Goal: Task Accomplishment & Management: Complete application form

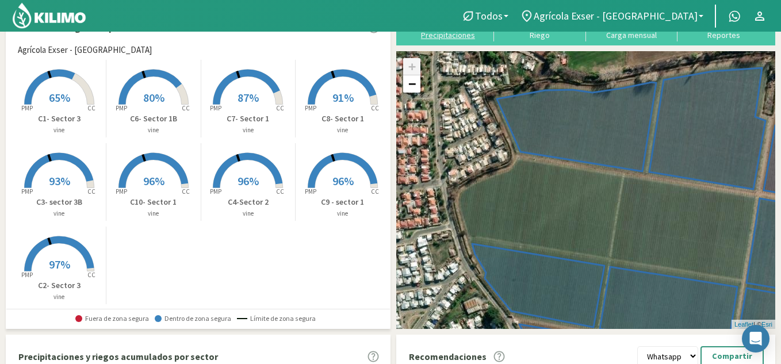
click at [457, 36] on div "Precipitaciones" at bounding box center [447, 35] width 85 height 8
type input "[DATE]"
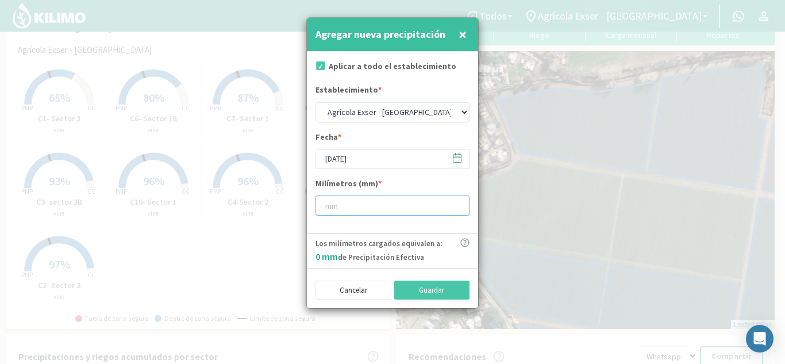
click at [363, 199] on input "number" at bounding box center [393, 205] width 154 height 20
type input "20"
click at [373, 161] on input "[DATE]" at bounding box center [393, 159] width 154 height 20
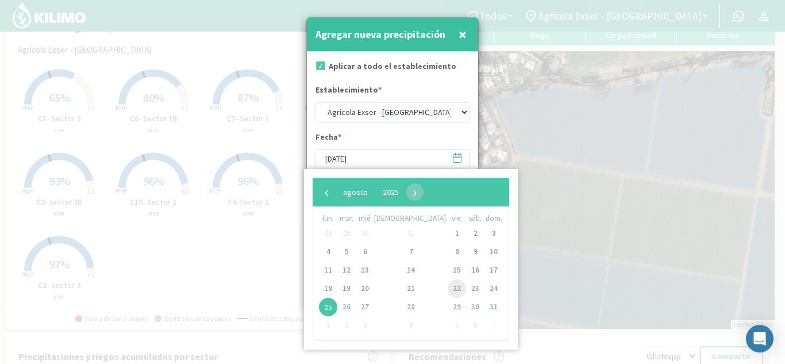
click at [448, 289] on span "22" at bounding box center [457, 288] width 18 height 18
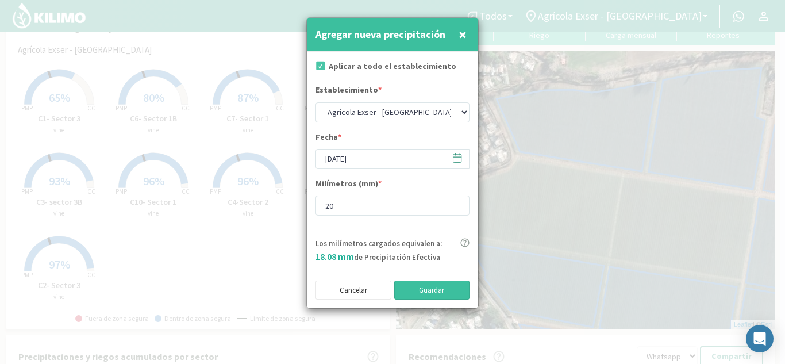
drag, startPoint x: 425, startPoint y: 294, endPoint x: 418, endPoint y: 285, distance: 11.9
click at [425, 294] on button "Guardar" at bounding box center [432, 291] width 76 height 20
type input "[DATE]"
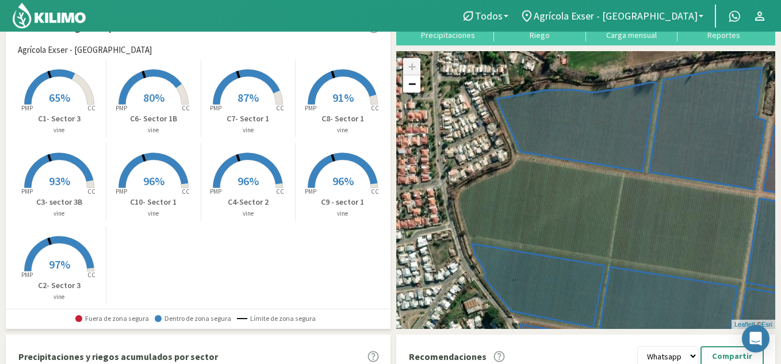
click at [66, 103] on span "65%" at bounding box center [59, 97] width 21 height 14
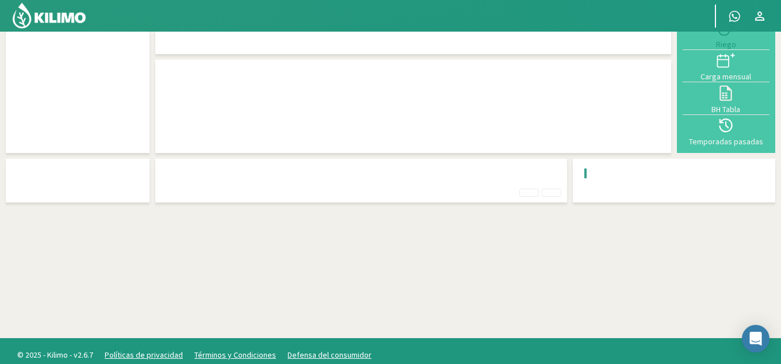
scroll to position [32, 0]
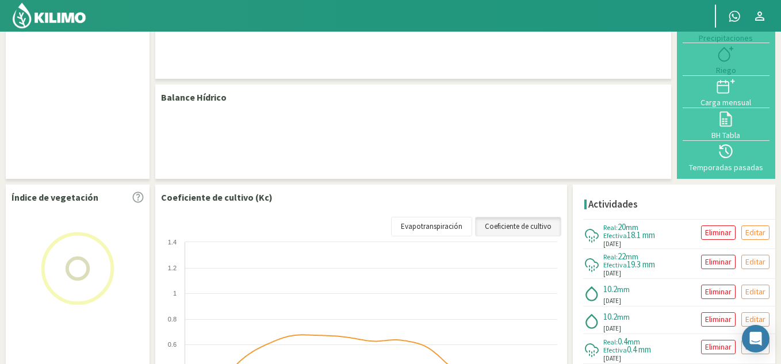
select select "1: Object"
